Goal: Task Accomplishment & Management: Manage account settings

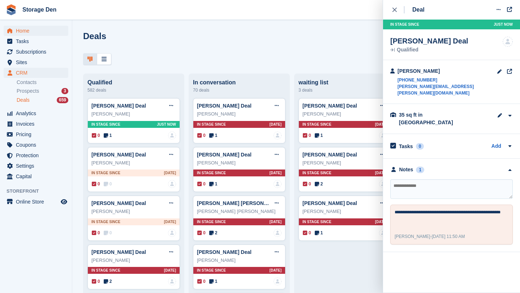
click at [19, 31] on span "Home" at bounding box center [37, 31] width 43 height 10
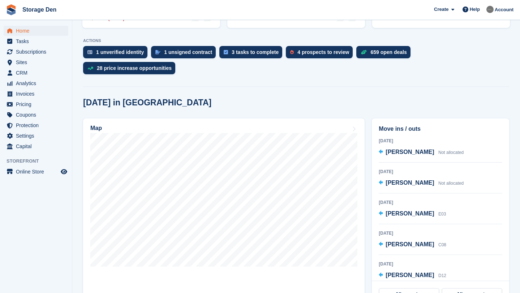
scroll to position [137, 0]
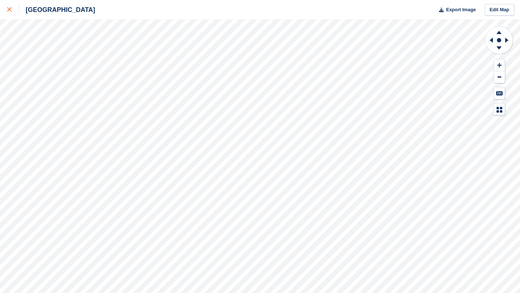
click at [17, 11] on div at bounding box center [13, 9] width 12 height 9
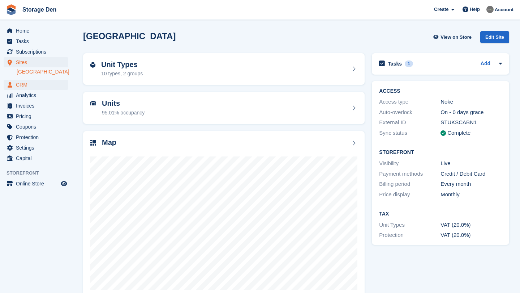
click at [30, 82] on span "CRM" at bounding box center [37, 85] width 43 height 10
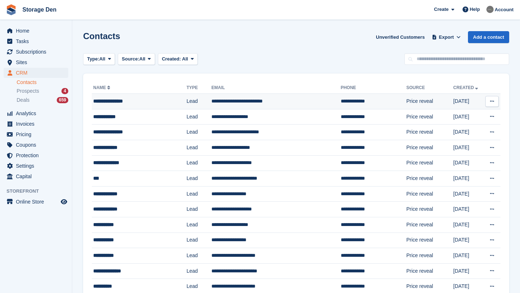
click at [151, 103] on div "**********" at bounding box center [134, 101] width 82 height 8
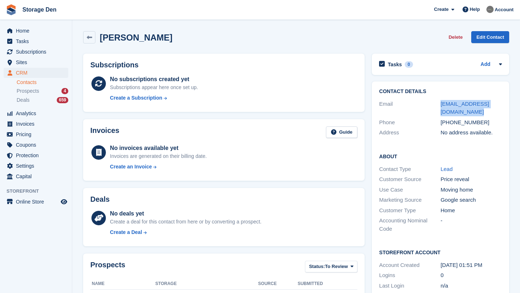
drag, startPoint x: 455, startPoint y: 109, endPoint x: 440, endPoint y: 105, distance: 15.5
click at [440, 105] on div "Email [EMAIL_ADDRESS][DOMAIN_NAME]" at bounding box center [440, 108] width 123 height 18
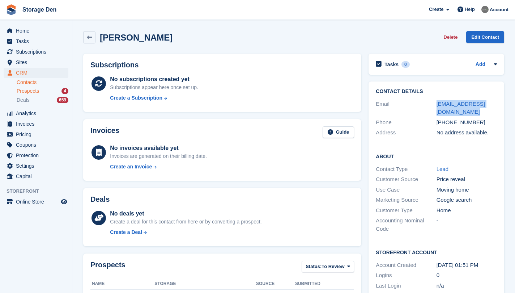
click at [38, 88] on span "Prospects" at bounding box center [28, 91] width 22 height 7
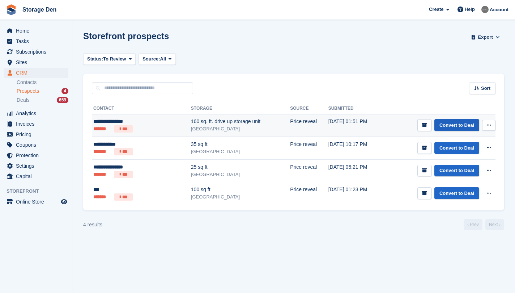
click at [445, 126] on link "Convert to Deal" at bounding box center [456, 125] width 45 height 12
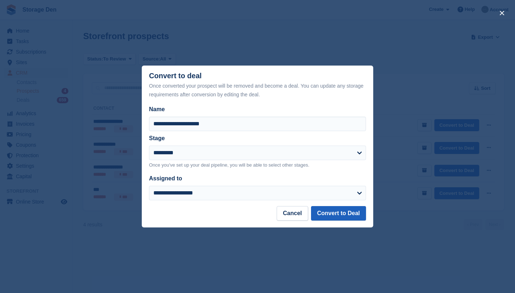
click at [349, 216] on button "Convert to Deal" at bounding box center [338, 213] width 55 height 14
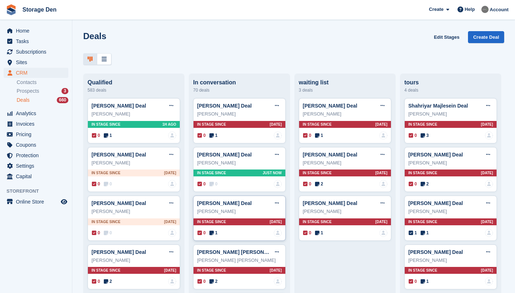
scroll to position [19, 0]
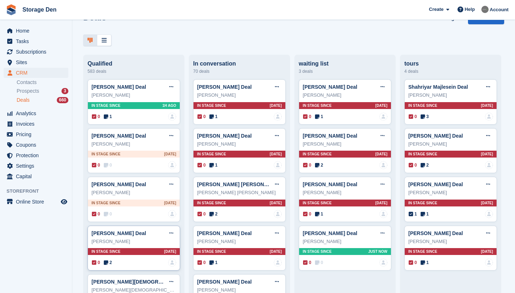
click at [108, 265] on div "0 2 No one is assigned to this deal" at bounding box center [134, 262] width 84 height 8
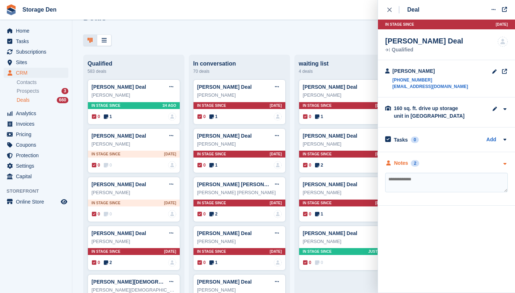
click at [404, 162] on div "Notes" at bounding box center [401, 163] width 14 height 8
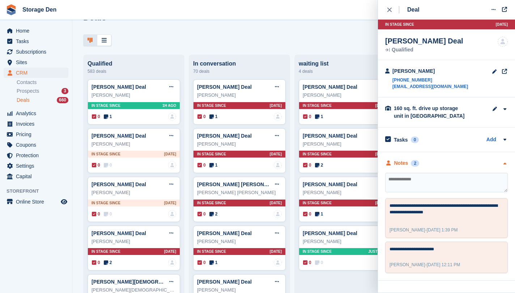
click at [404, 162] on div "Notes" at bounding box center [401, 163] width 14 height 8
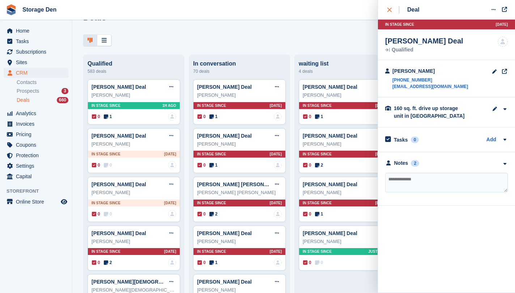
click at [391, 12] on div "close" at bounding box center [393, 9] width 12 height 7
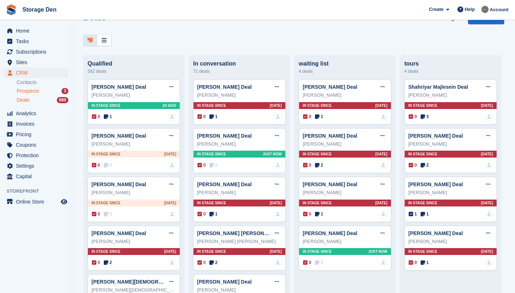
click at [38, 89] on span "Prospects" at bounding box center [28, 91] width 22 height 7
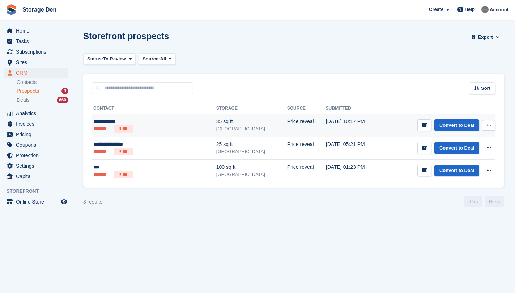
click at [166, 130] on ul "******* ***" at bounding box center [135, 128] width 84 height 7
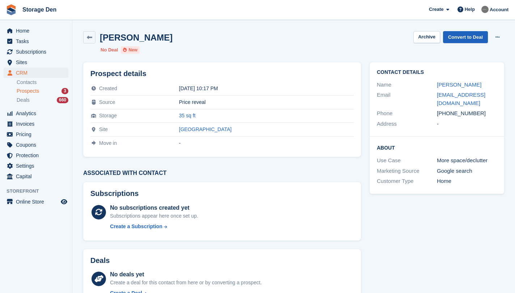
click at [459, 36] on link "Convert to Deal" at bounding box center [465, 37] width 45 height 12
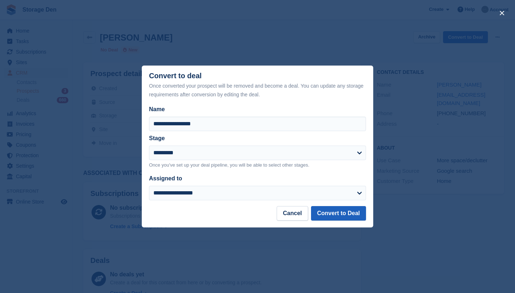
click at [343, 208] on button "Convert to Deal" at bounding box center [338, 213] width 55 height 14
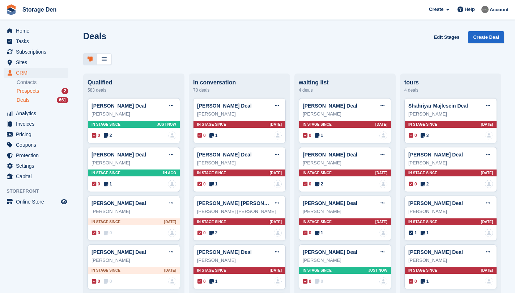
click at [39, 90] on span "Prospects" at bounding box center [28, 91] width 22 height 7
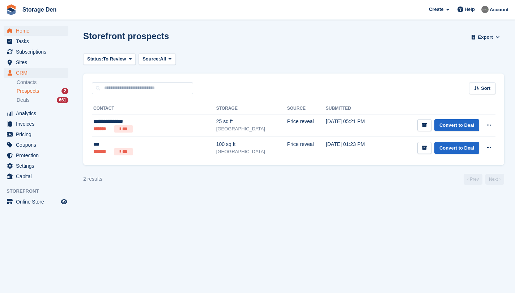
click at [16, 26] on link "Home" at bounding box center [36, 31] width 65 height 10
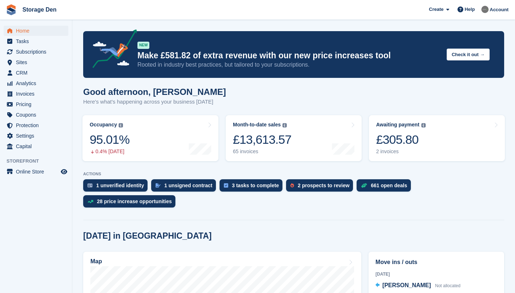
scroll to position [45, 0]
